Goal: Information Seeking & Learning: Learn about a topic

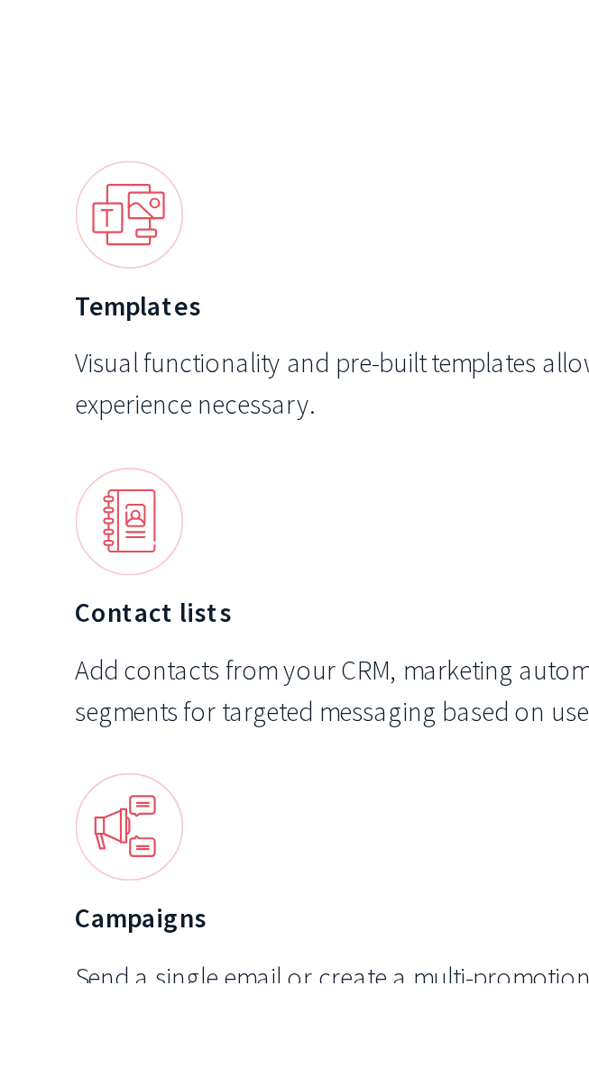
scroll to position [5616, 0]
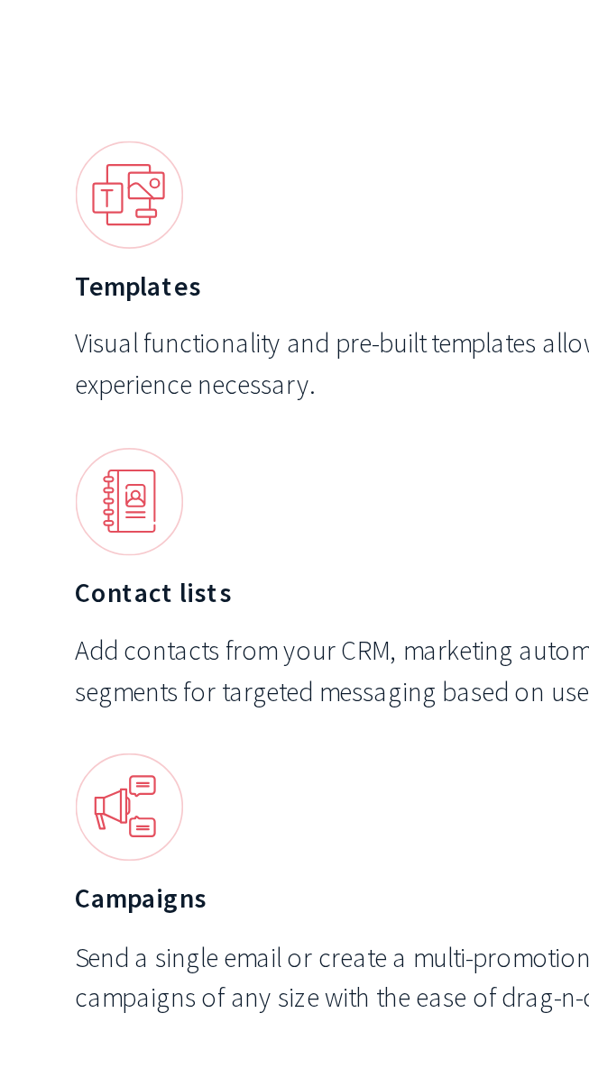
click at [95, 836] on h6 "Contact lists" at bounding box center [294, 846] width 505 height 21
click at [74, 773] on img at bounding box center [69, 800] width 54 height 54
